Goal: Communication & Community: Answer question/provide support

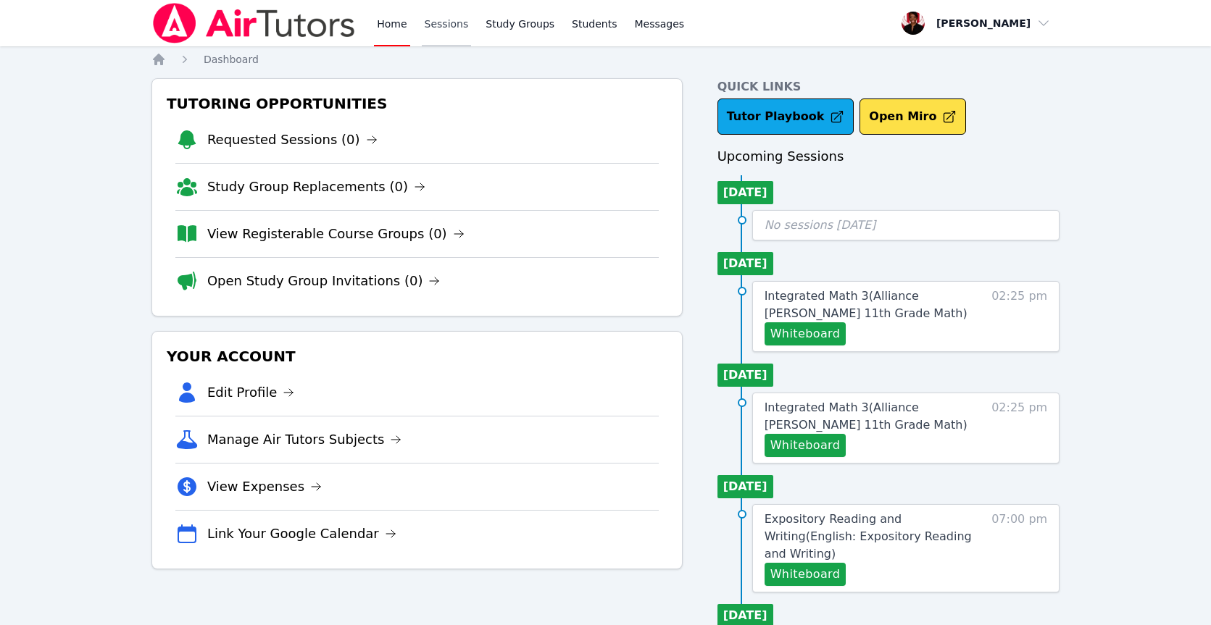
click at [446, 25] on link "Sessions" at bounding box center [447, 23] width 50 height 46
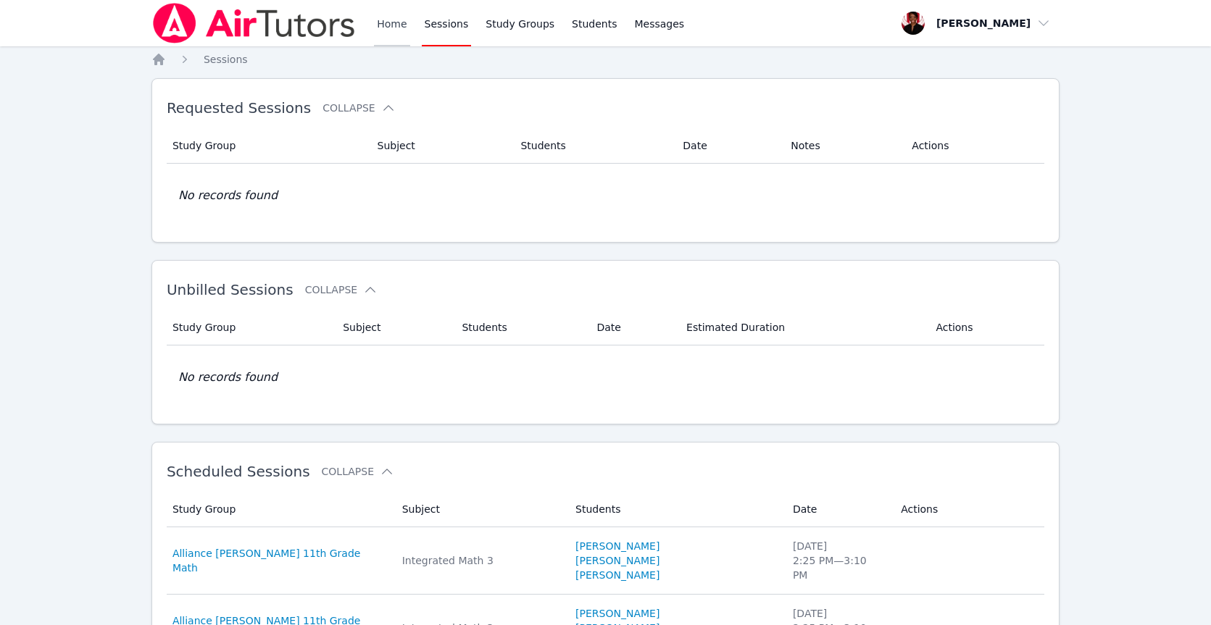
click at [385, 28] on link "Home" at bounding box center [392, 23] width 36 height 46
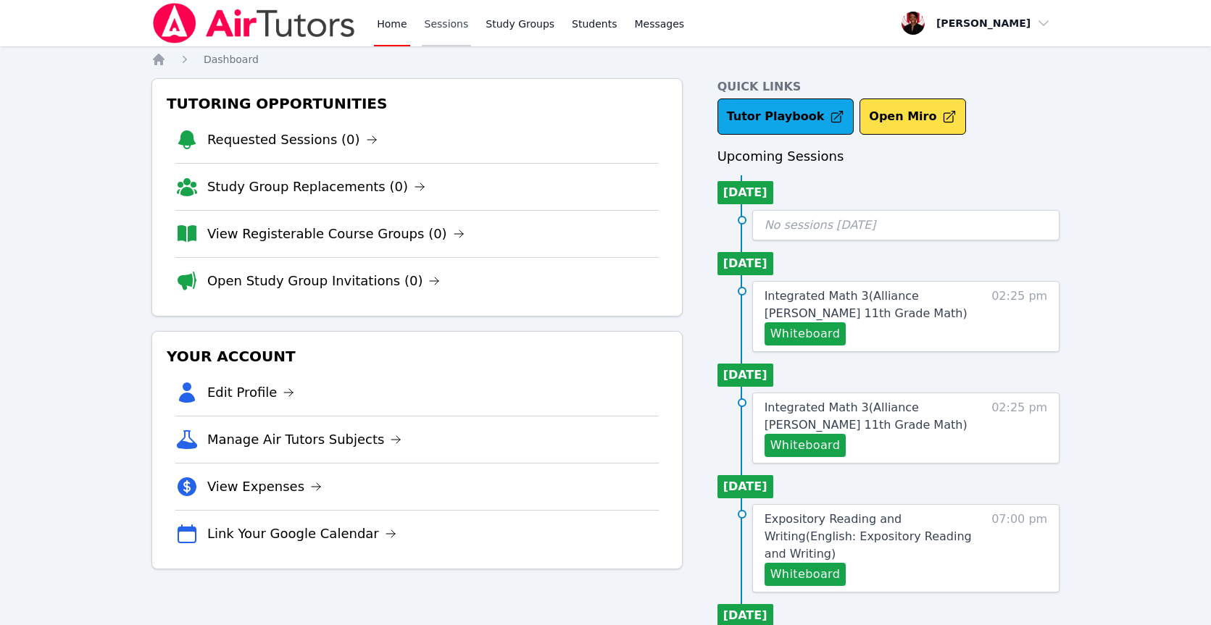
click at [419, 28] on div "Home Sessions Study Groups Students Messages" at bounding box center [530, 23] width 313 height 46
click at [440, 30] on link "Sessions" at bounding box center [447, 23] width 50 height 46
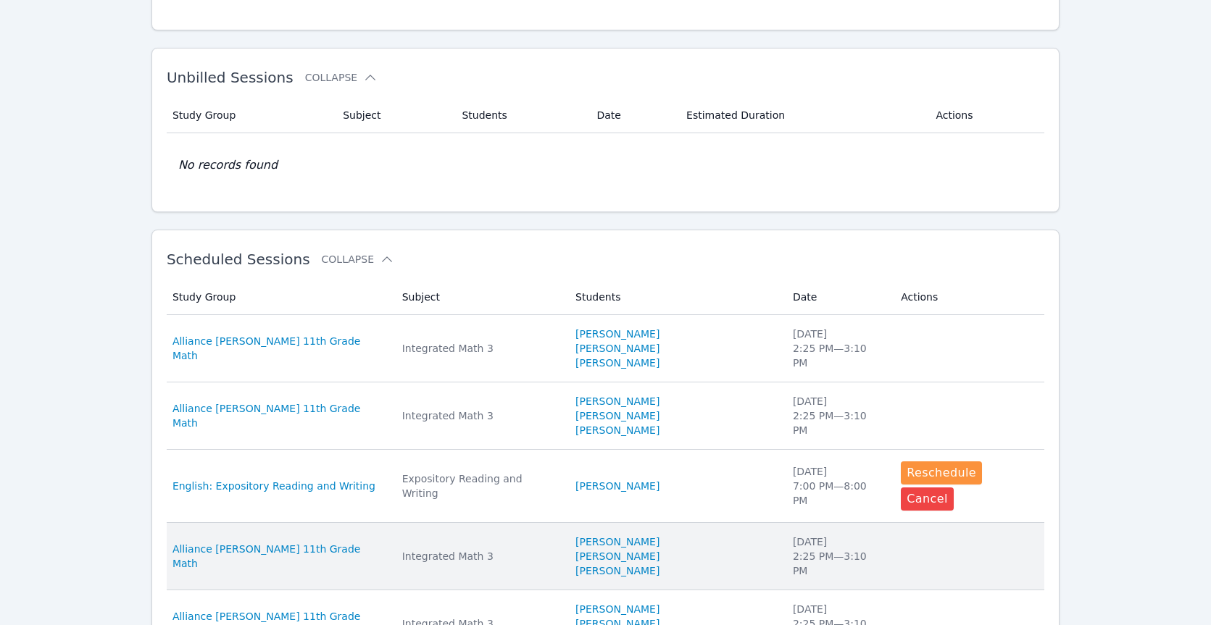
scroll to position [227, 0]
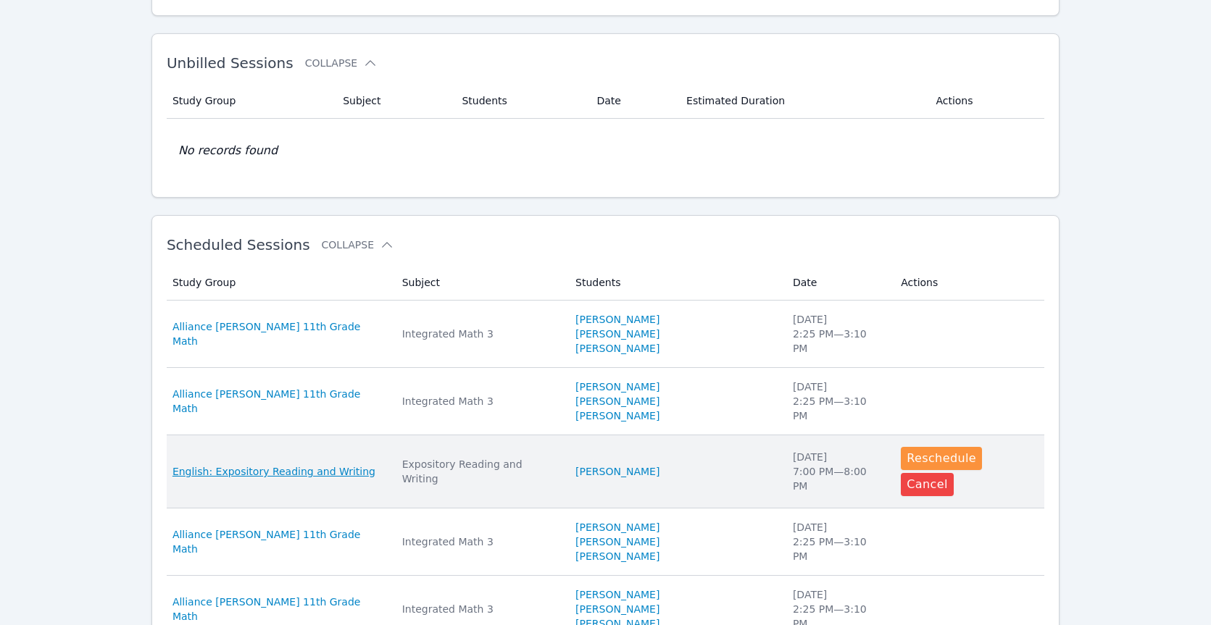
click at [278, 465] on span "English: Expository Reading and Writing" at bounding box center [273, 472] width 203 height 14
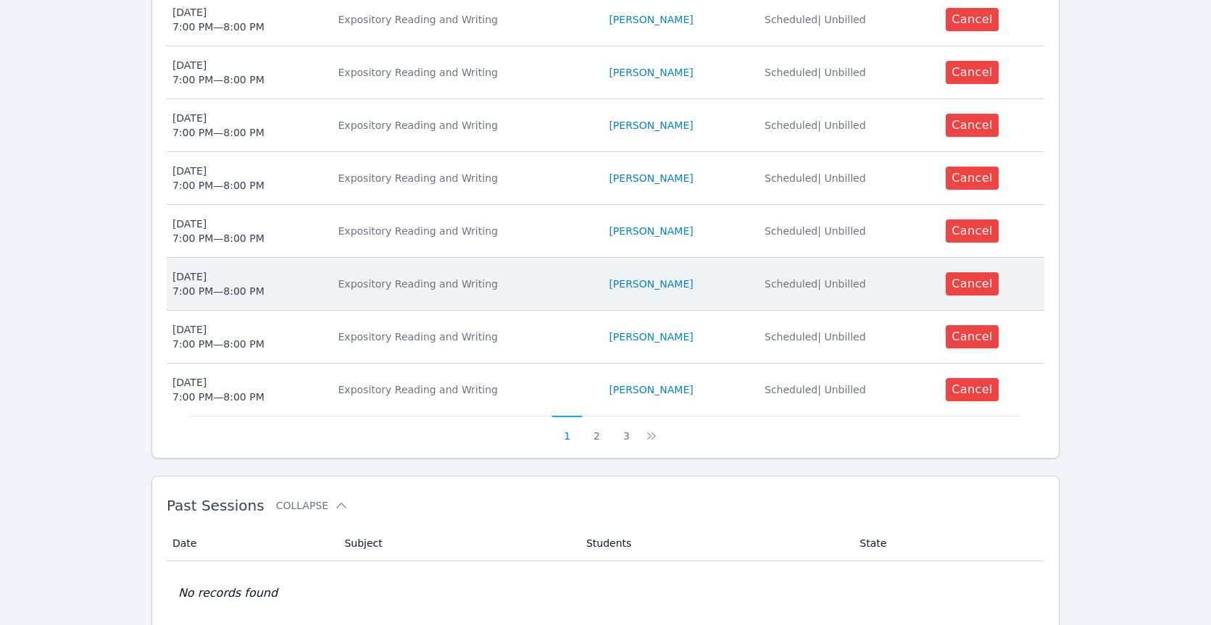
scroll to position [728, 0]
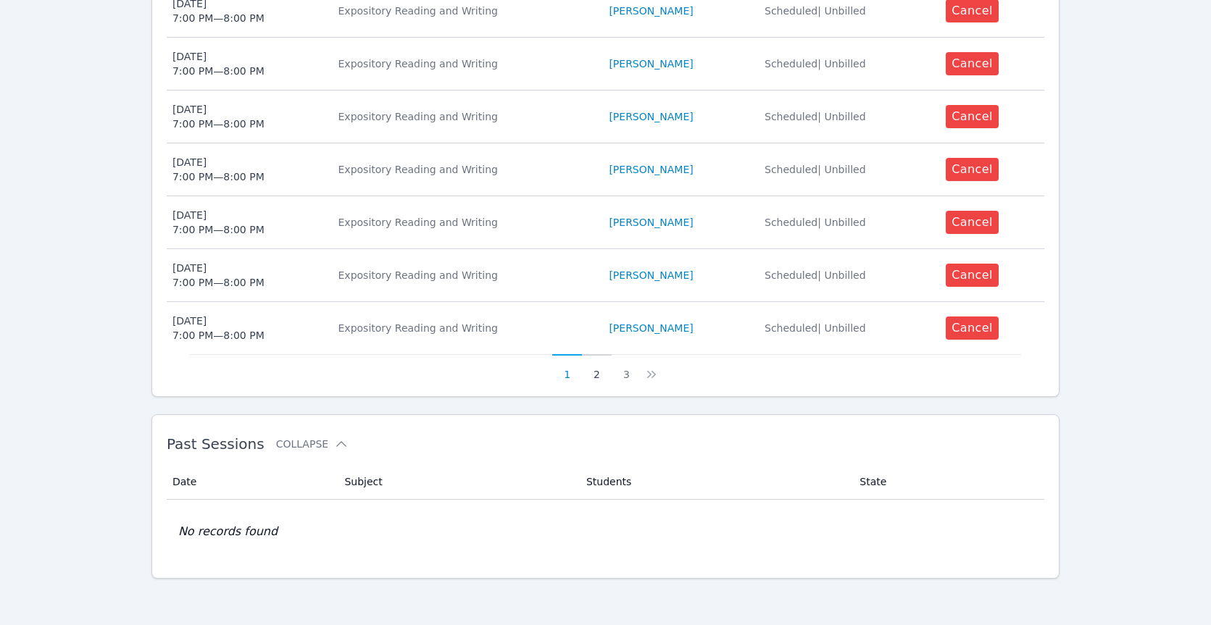
click at [589, 374] on button "2" at bounding box center [597, 368] width 30 height 28
click at [628, 380] on button "3" at bounding box center [635, 368] width 30 height 28
click at [585, 369] on button "1" at bounding box center [585, 368] width 30 height 28
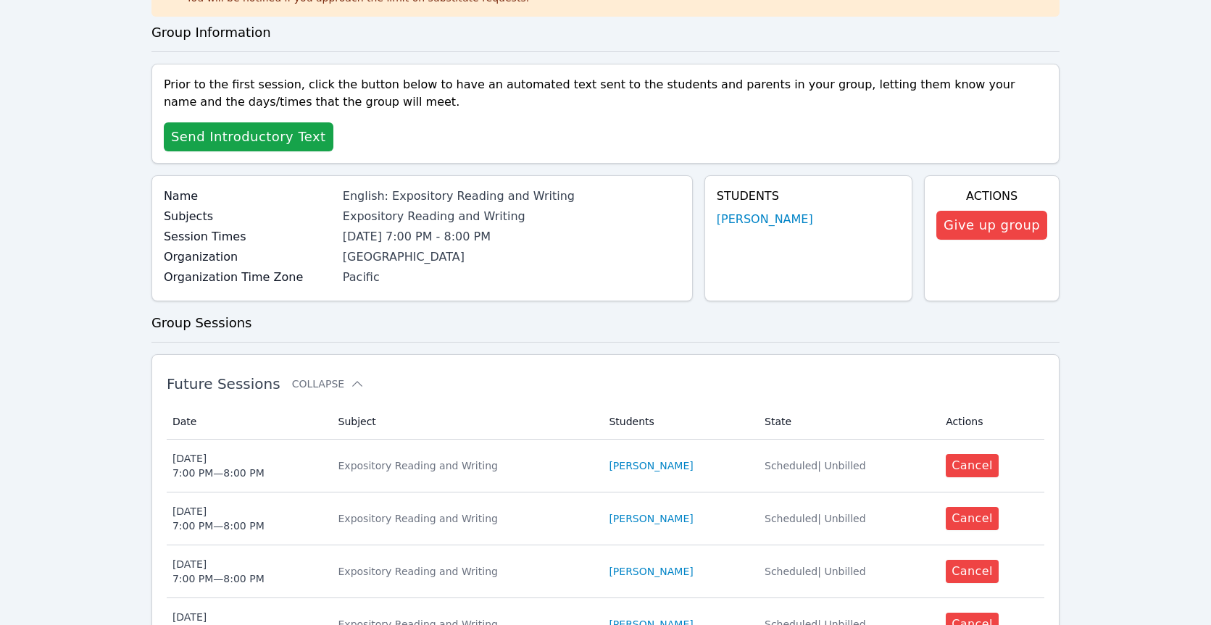
scroll to position [37, 0]
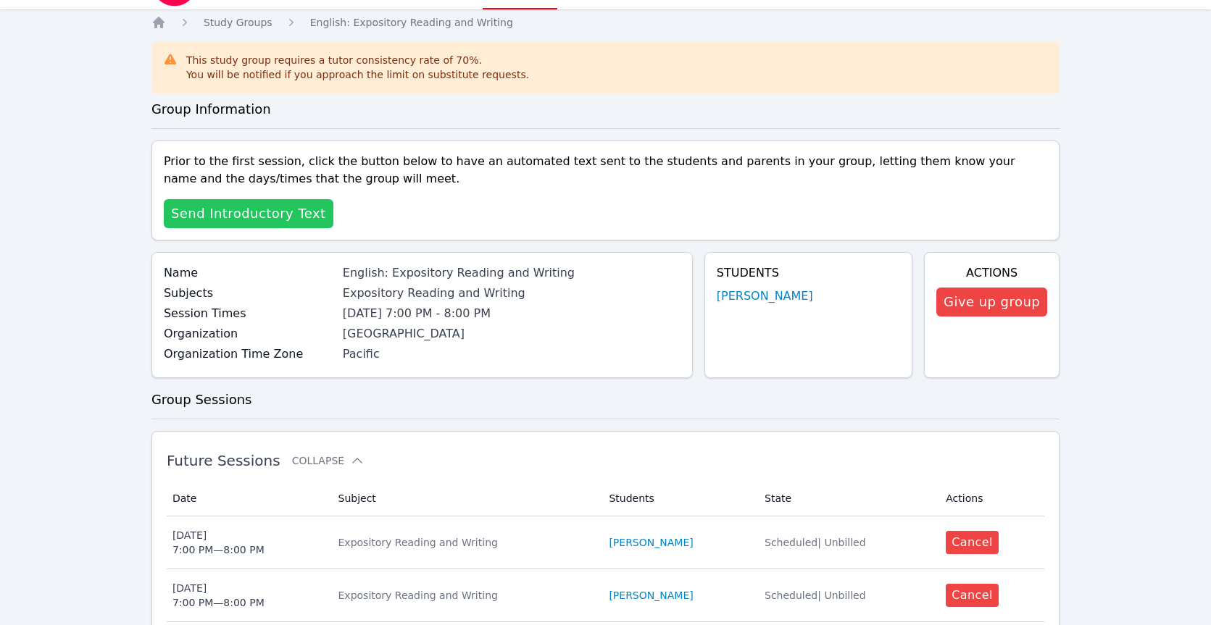
click at [271, 212] on span "Send Introductory Text" at bounding box center [248, 214] width 155 height 20
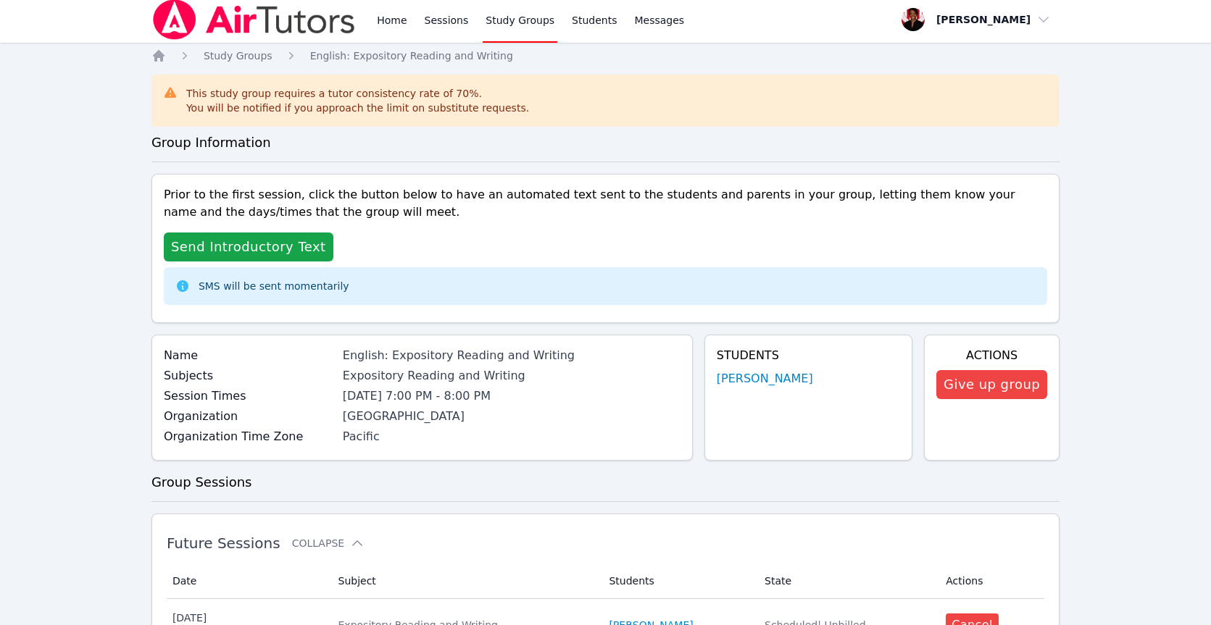
scroll to position [0, 0]
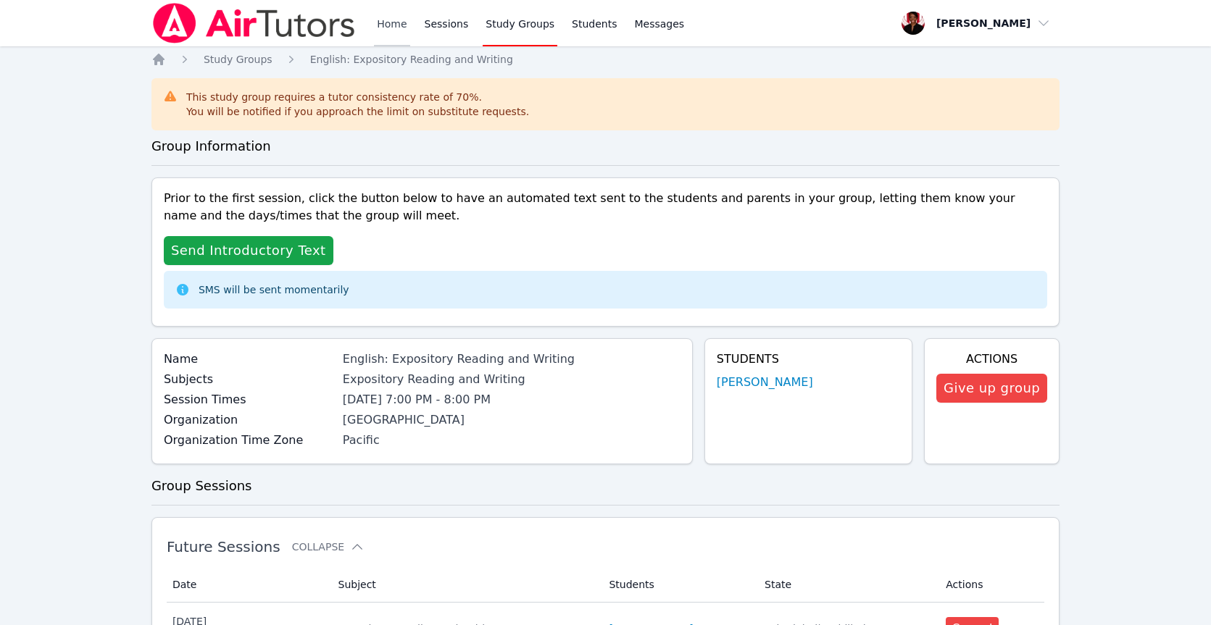
click at [393, 25] on link "Home" at bounding box center [392, 23] width 36 height 46
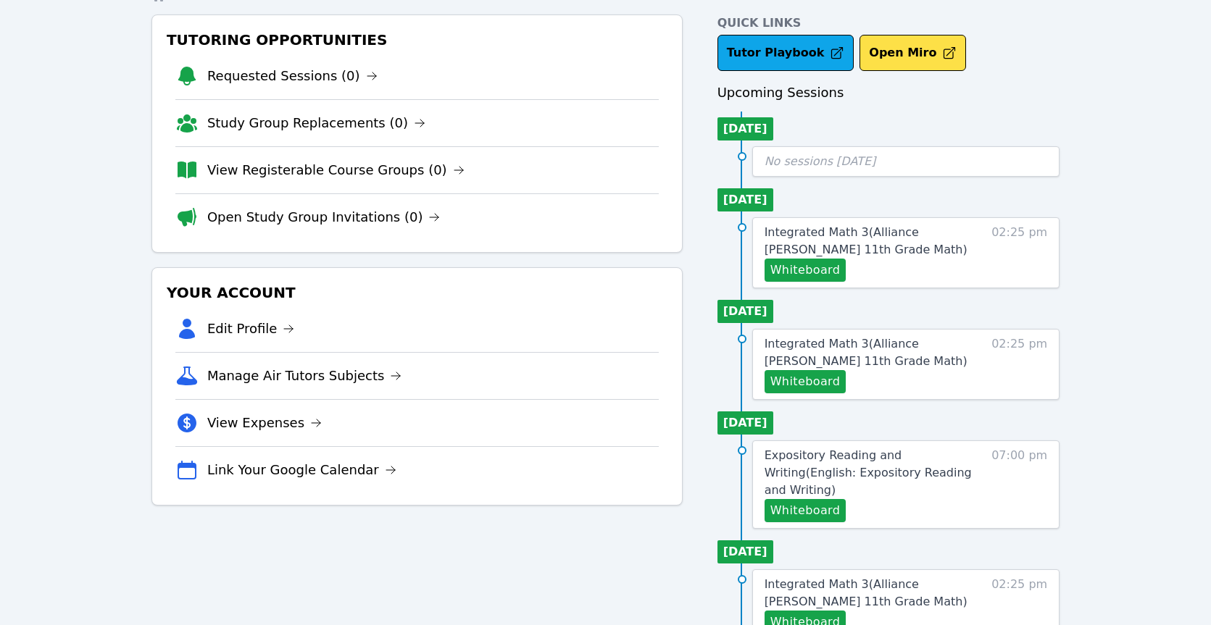
scroll to position [76, 0]
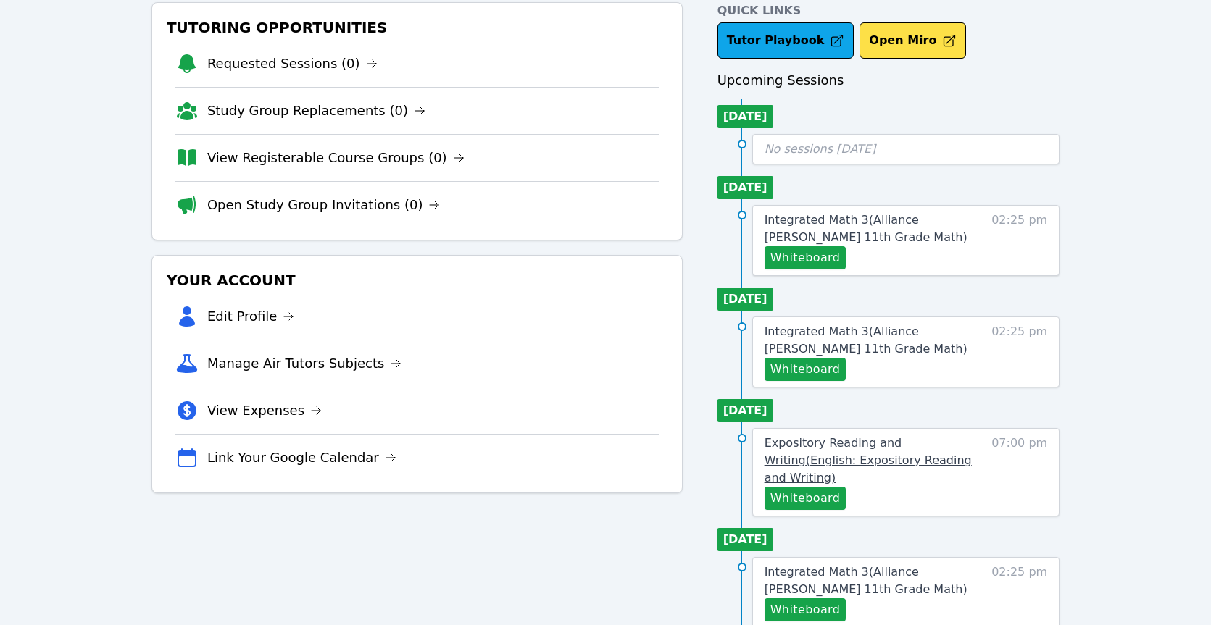
click at [859, 448] on span "Expository Reading and Writing ( English: Expository Reading and Writing )" at bounding box center [868, 460] width 207 height 49
